Goal: Information Seeking & Learning: Find specific fact

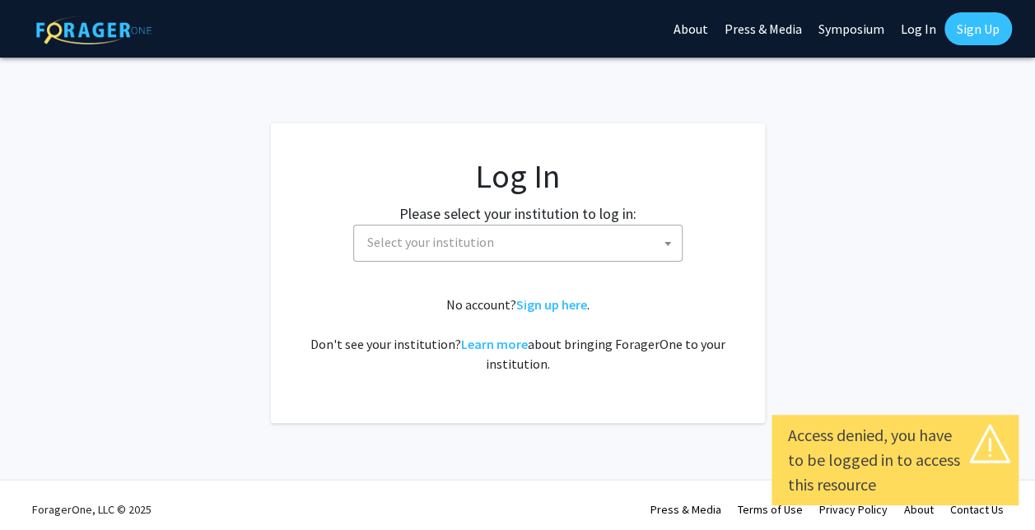
click at [911, 23] on link "Log In" at bounding box center [919, 29] width 52 height 58
select select "34"
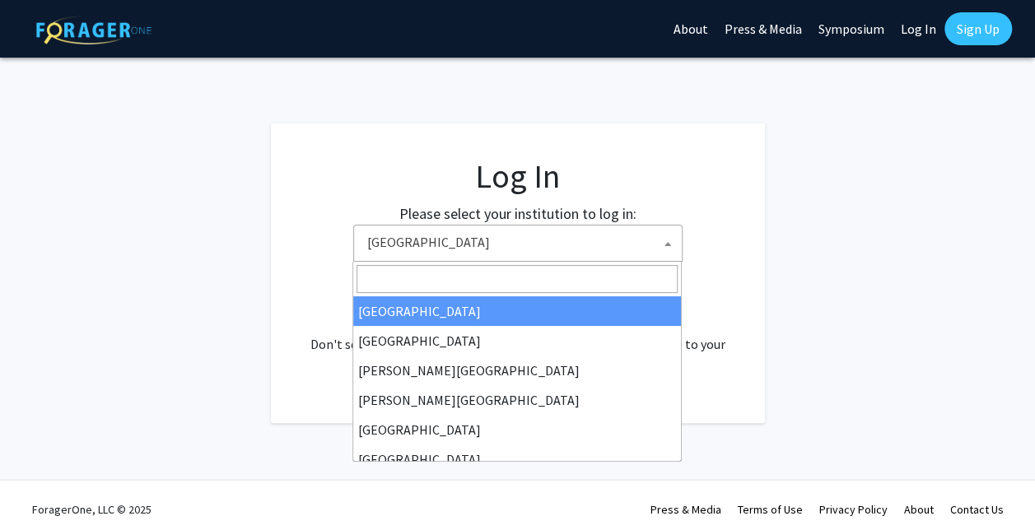
click at [670, 231] on span at bounding box center [668, 244] width 16 height 36
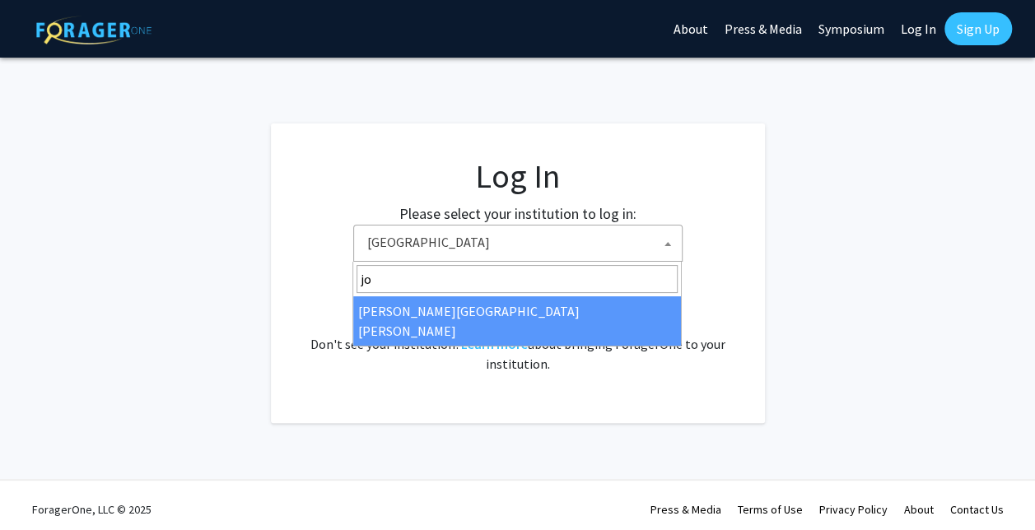
type input "jo"
select select "1"
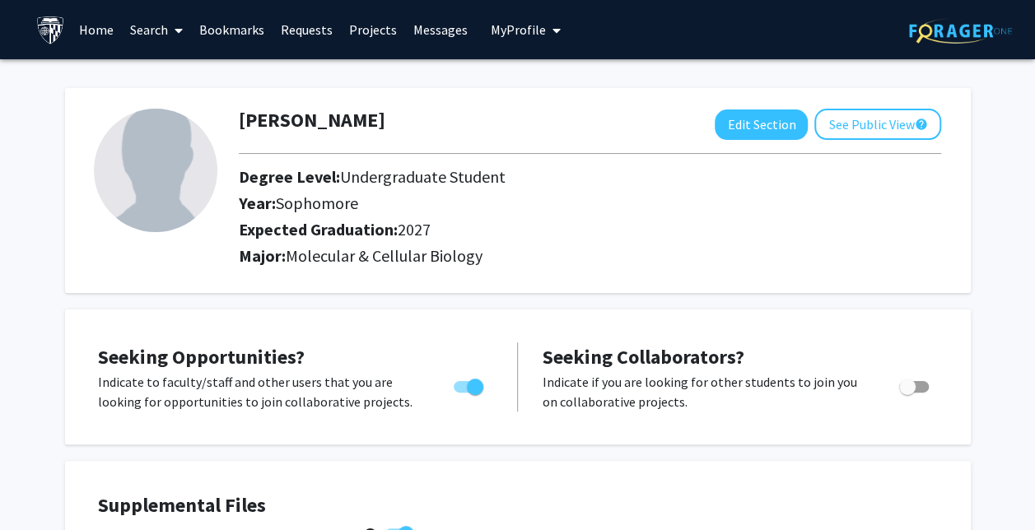
click at [158, 53] on link "Search" at bounding box center [156, 30] width 69 height 58
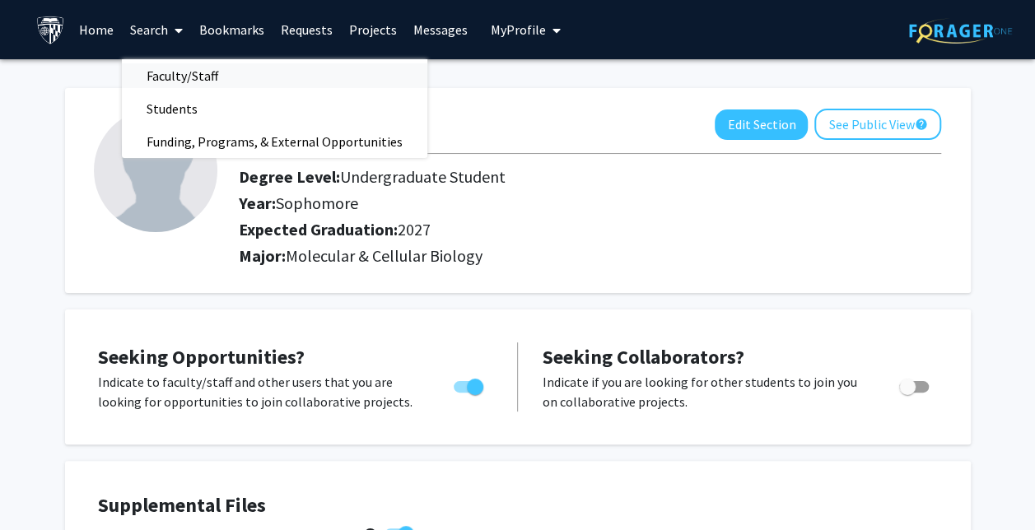
click at [210, 82] on span "Faculty/Staff" at bounding box center [182, 75] width 121 height 33
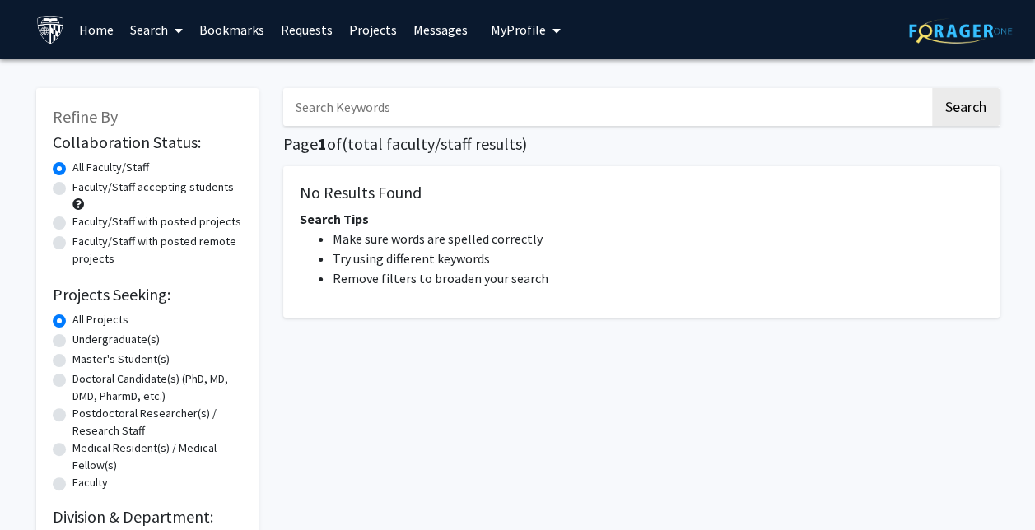
click at [158, 36] on link "Search" at bounding box center [156, 30] width 69 height 58
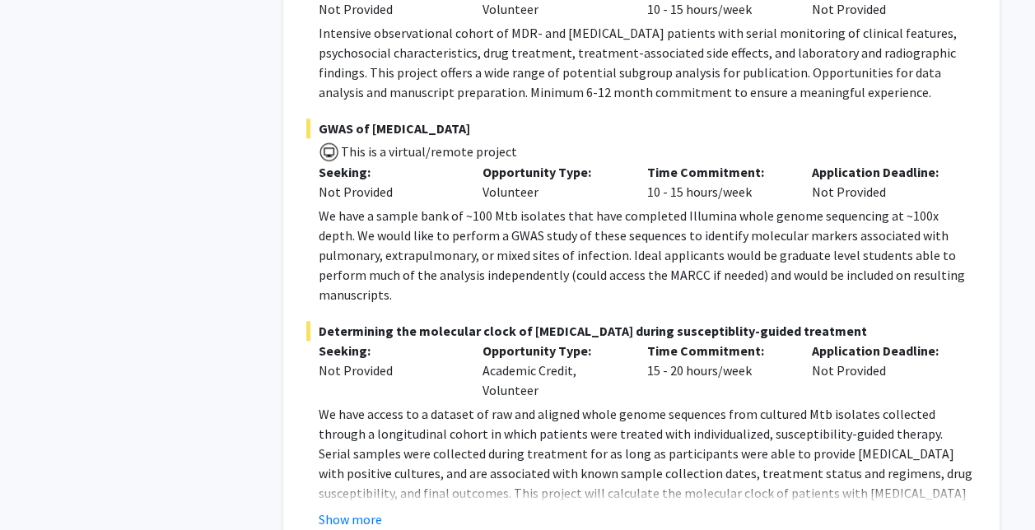
scroll to position [3991, 0]
click at [334, 509] on button "Show more" at bounding box center [350, 519] width 63 height 20
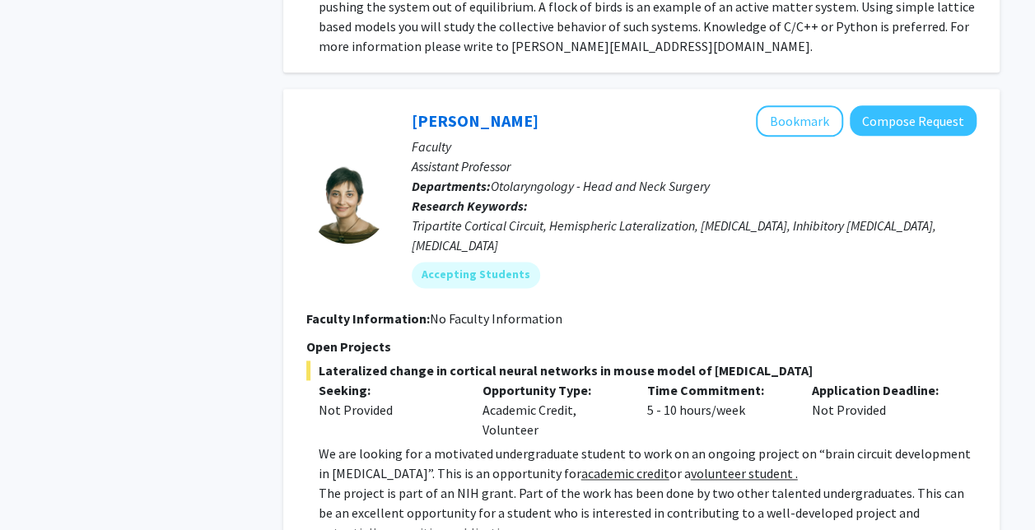
scroll to position [7130, 0]
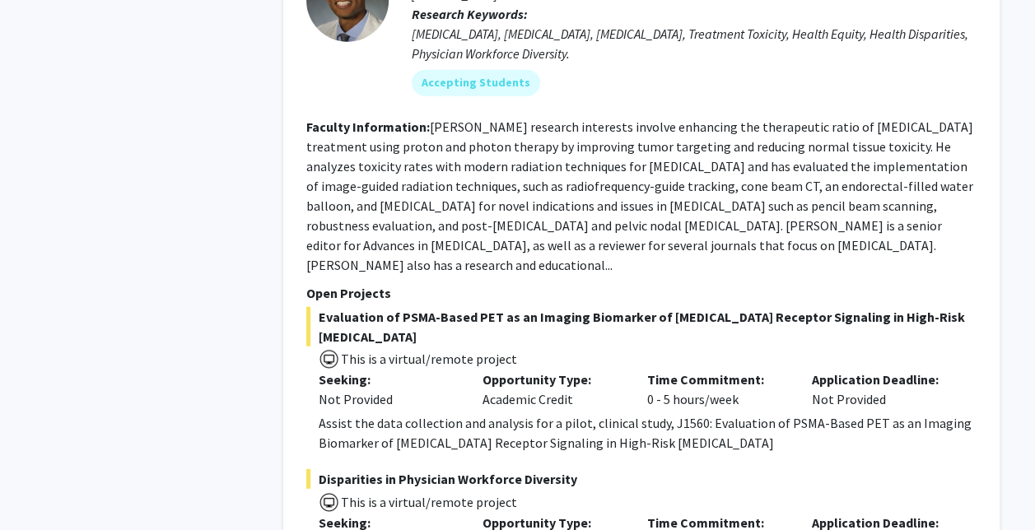
scroll to position [8330, 0]
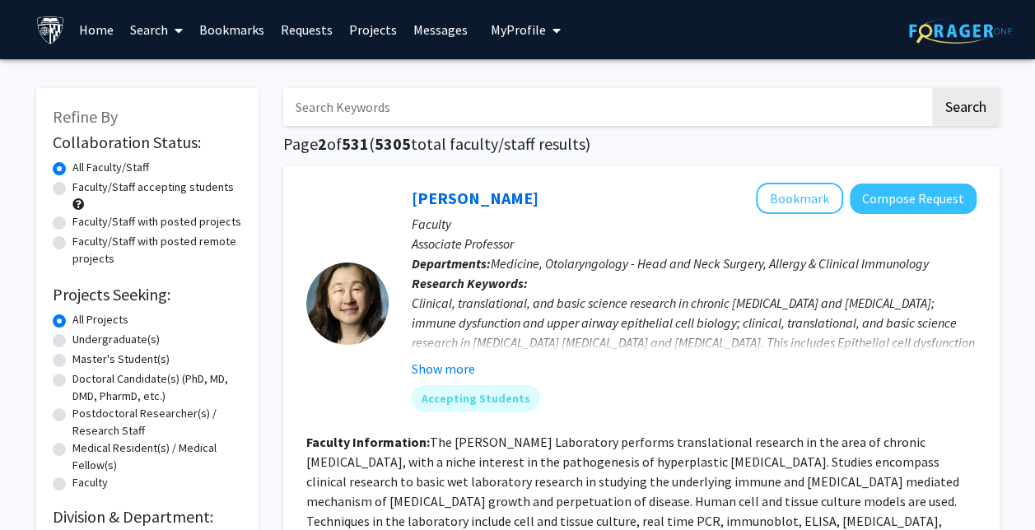
click at [521, 115] on input "Search Keywords" at bounding box center [606, 107] width 647 height 38
click at [932, 88] on button "Search" at bounding box center [966, 107] width 68 height 38
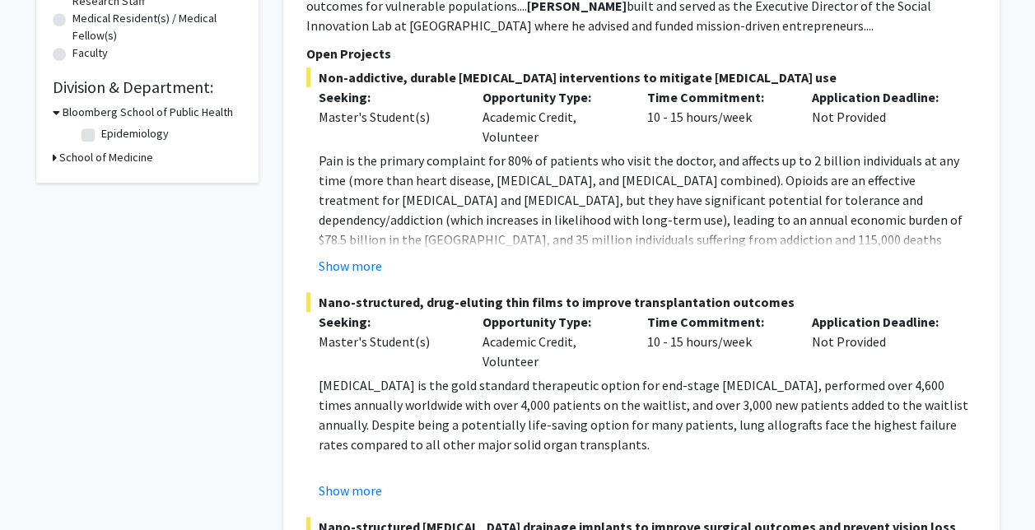
scroll to position [431, 0]
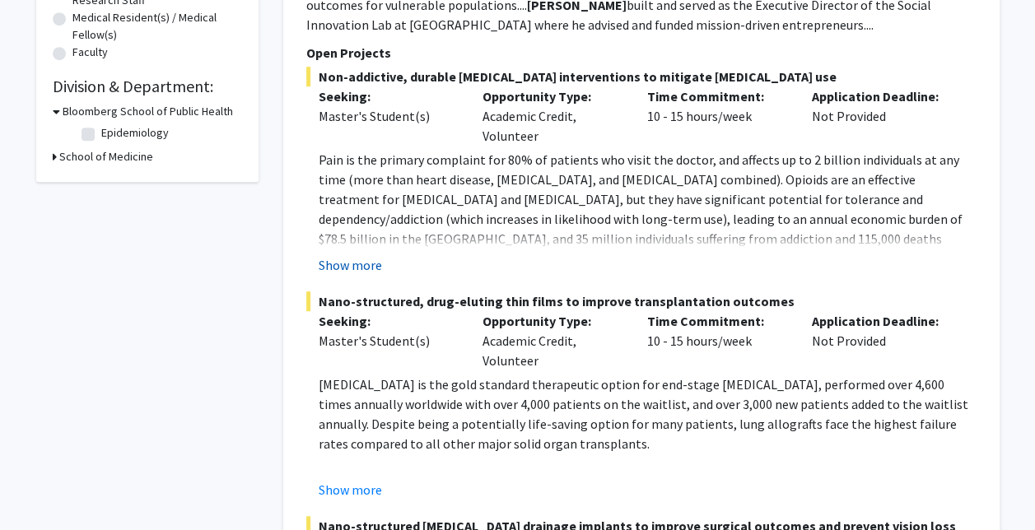
click at [344, 255] on button "Show more" at bounding box center [350, 265] width 63 height 20
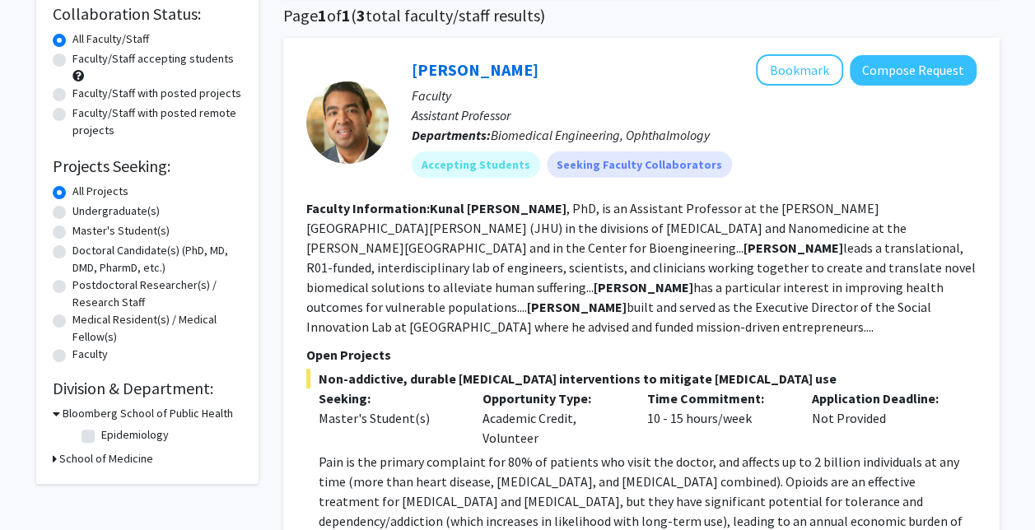
scroll to position [0, 0]
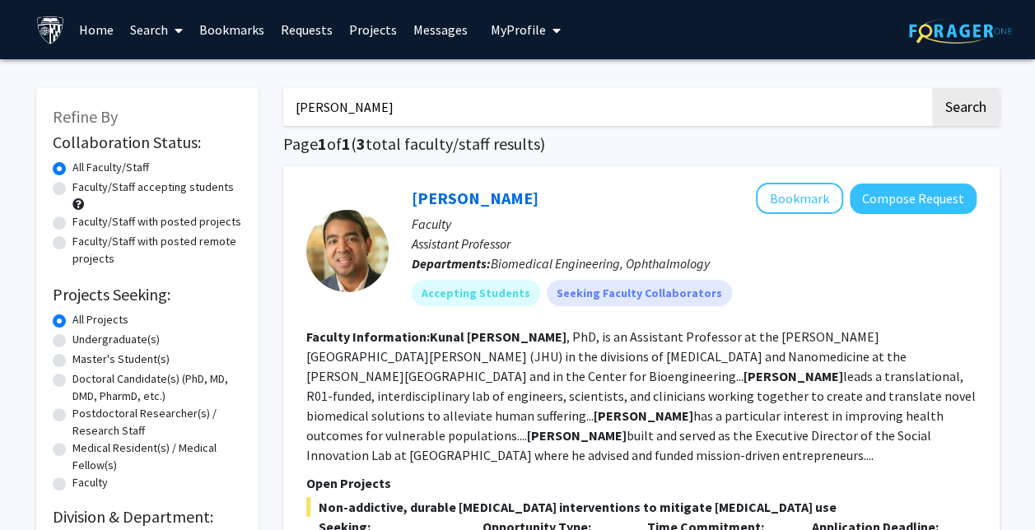
click at [441, 115] on input "[PERSON_NAME]" at bounding box center [606, 107] width 647 height 38
type input "k"
type input "boss"
click at [932, 88] on button "Search" at bounding box center [966, 107] width 68 height 38
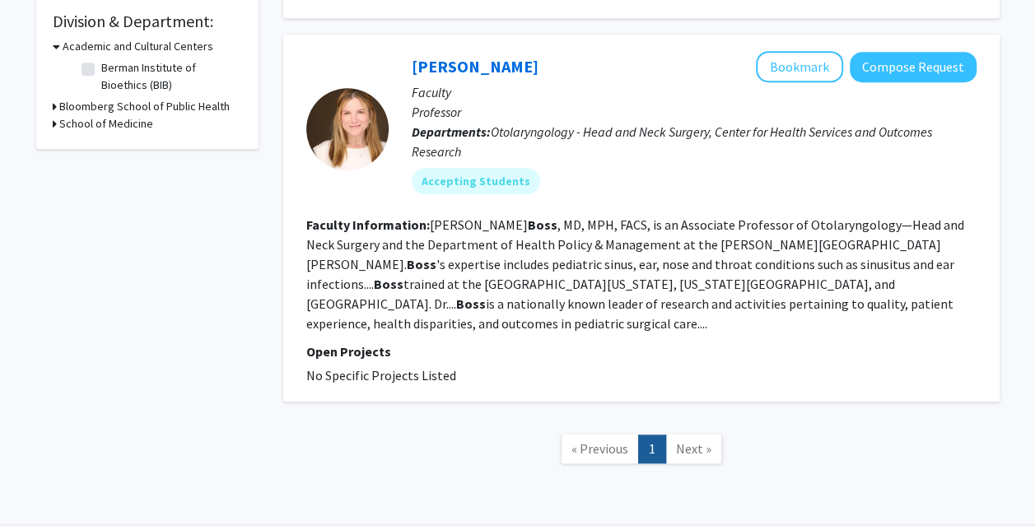
scroll to position [491, 0]
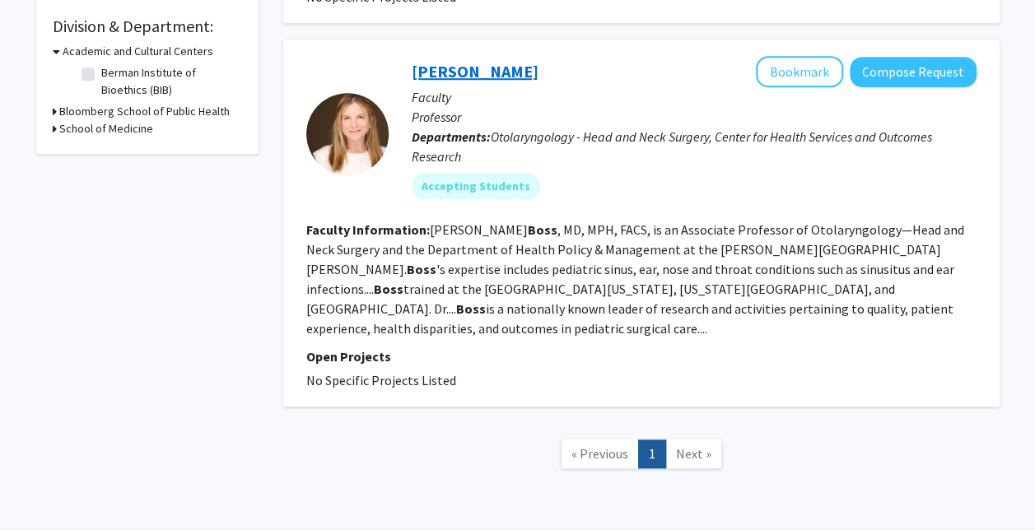
click at [475, 74] on link "[PERSON_NAME]" at bounding box center [475, 71] width 127 height 21
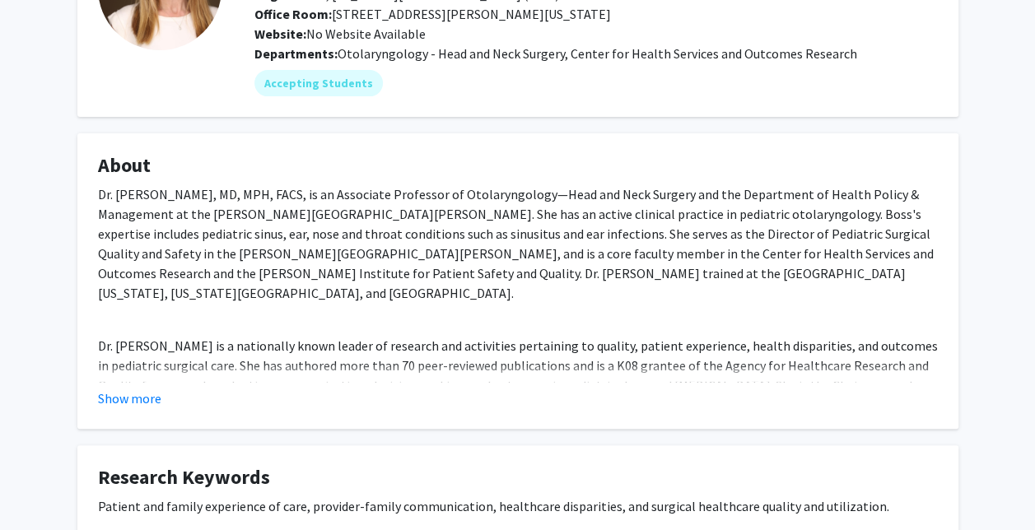
scroll to position [152, 0]
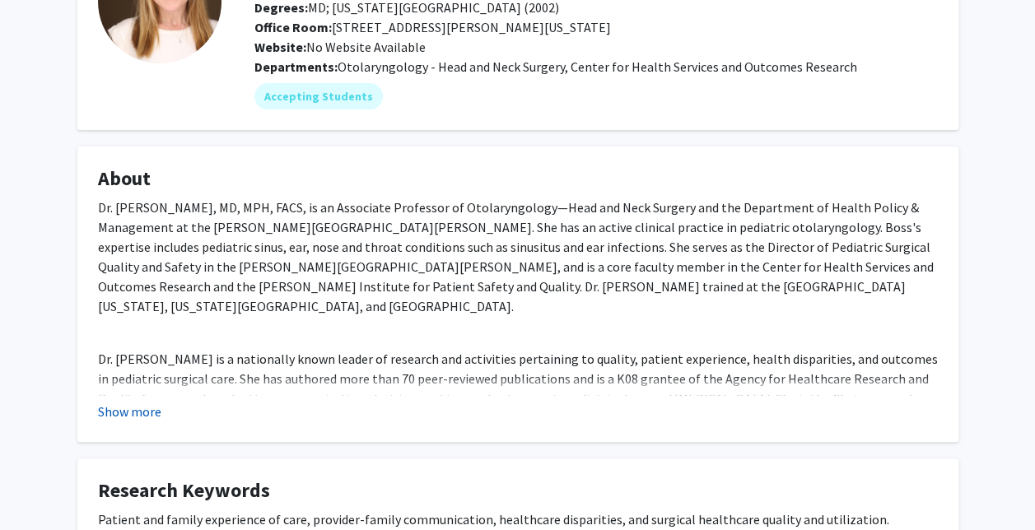
click at [140, 413] on button "Show more" at bounding box center [129, 412] width 63 height 20
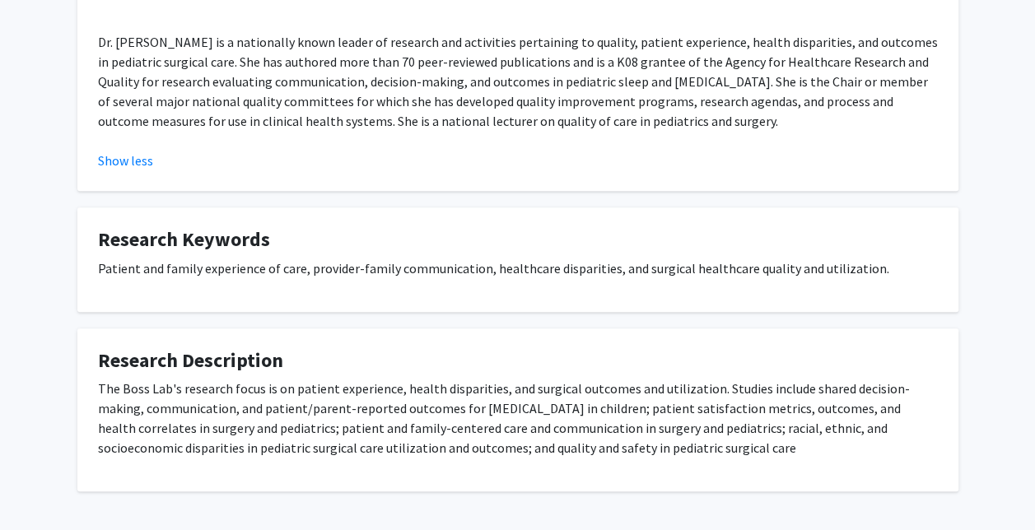
scroll to position [514, 0]
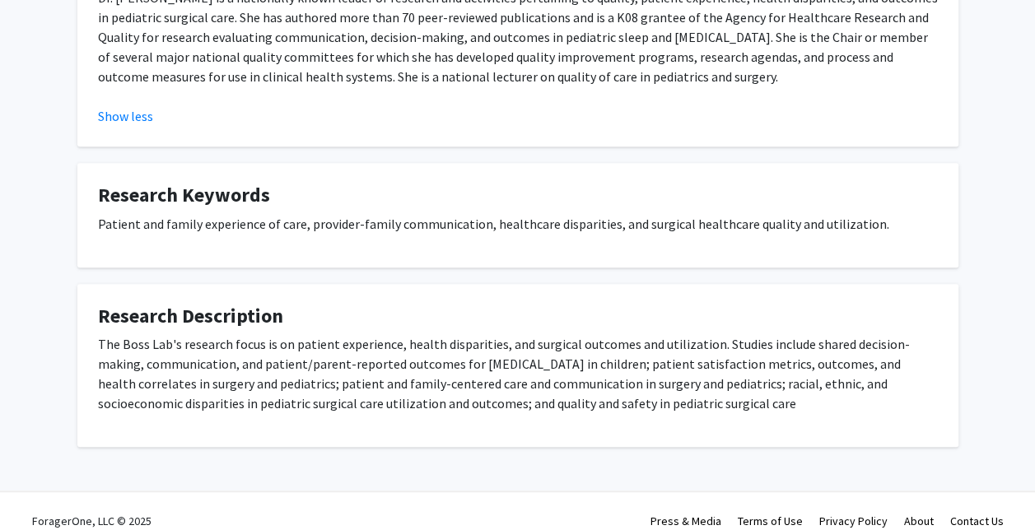
click at [422, 140] on div "[PERSON_NAME] Bookmark Compose Request Titles: Professor [PERSON_NAME]: MD; [US…" at bounding box center [518, 2] width 906 height 889
